Goal: Task Accomplishment & Management: Complete application form

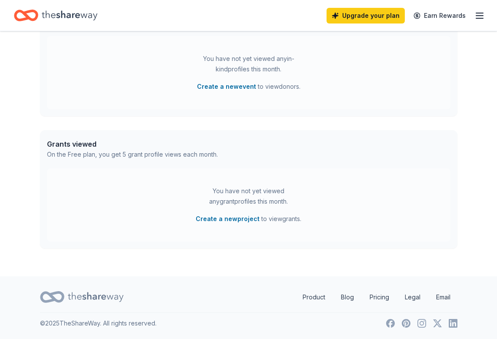
scroll to position [263, 0]
click at [217, 220] on button "Create a new project" at bounding box center [228, 218] width 64 height 10
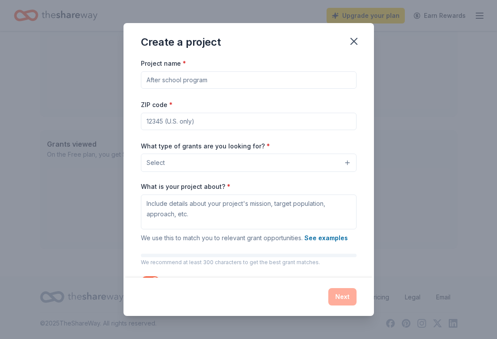
click at [226, 83] on input "Project name *" at bounding box center [249, 79] width 216 height 17
type input "t"
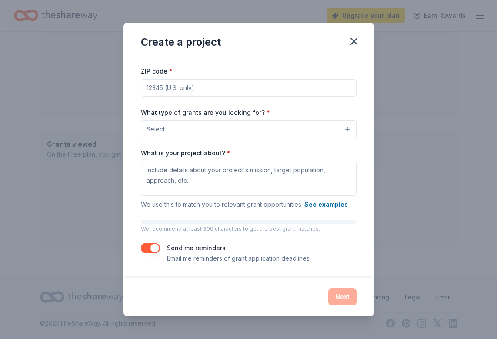
scroll to position [33, 0]
type input "Thrive Together Mental Health and Well-being Program"
click at [353, 41] on icon "button" at bounding box center [354, 41] width 6 height 6
click at [350, 37] on icon "button" at bounding box center [354, 41] width 12 height 12
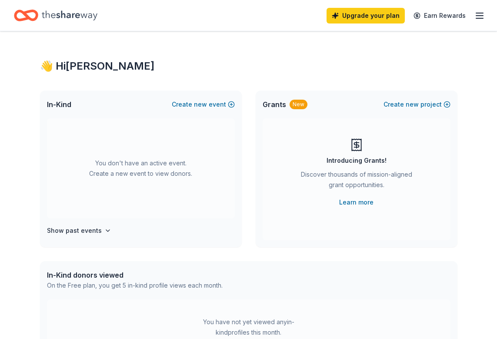
click at [480, 15] on icon "button" at bounding box center [479, 15] width 10 height 10
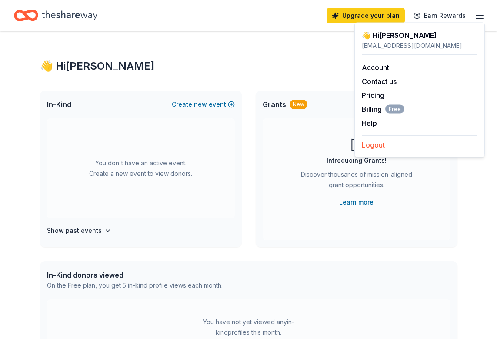
click at [371, 143] on button "Logout" at bounding box center [373, 145] width 23 height 10
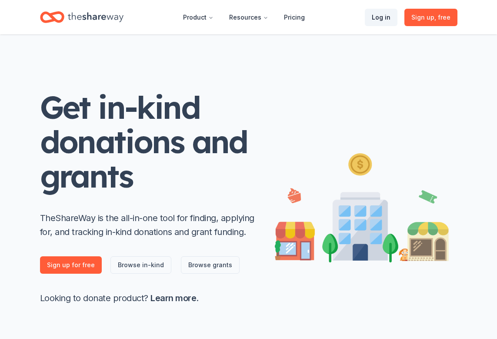
click at [388, 20] on link "Log in" at bounding box center [381, 17] width 33 height 17
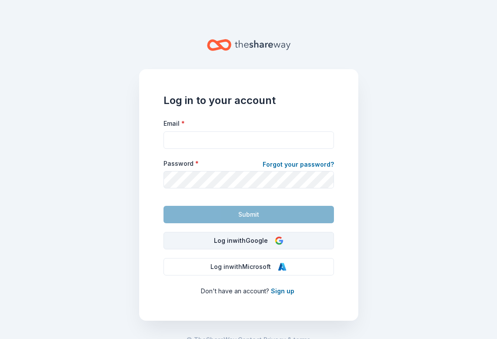
click at [246, 245] on button "Log in with Google" at bounding box center [248, 240] width 170 height 17
